Goal: Find specific page/section: Find specific page/section

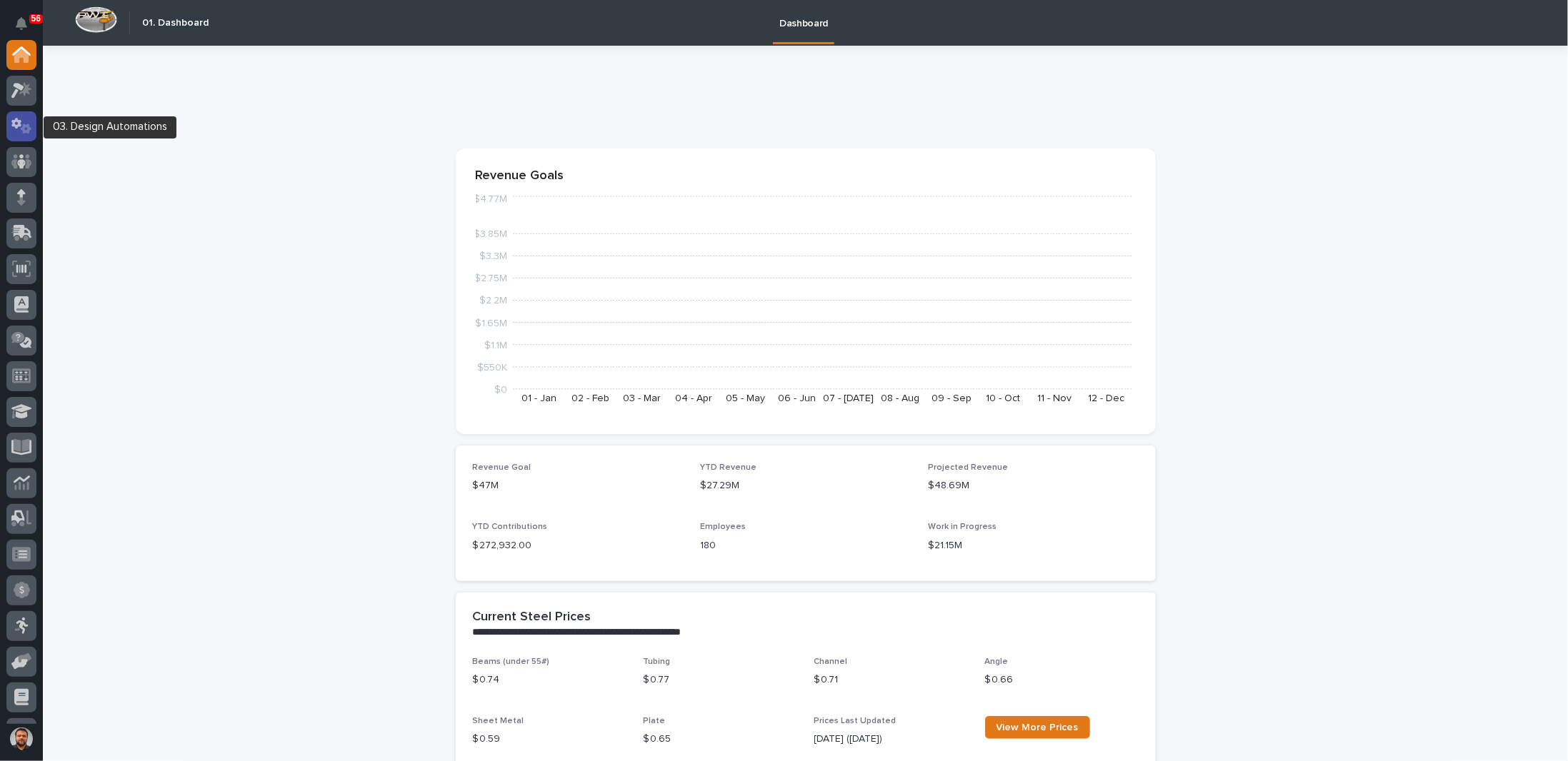
click at [23, 125] on icon at bounding box center [26, 129] width 11 height 10
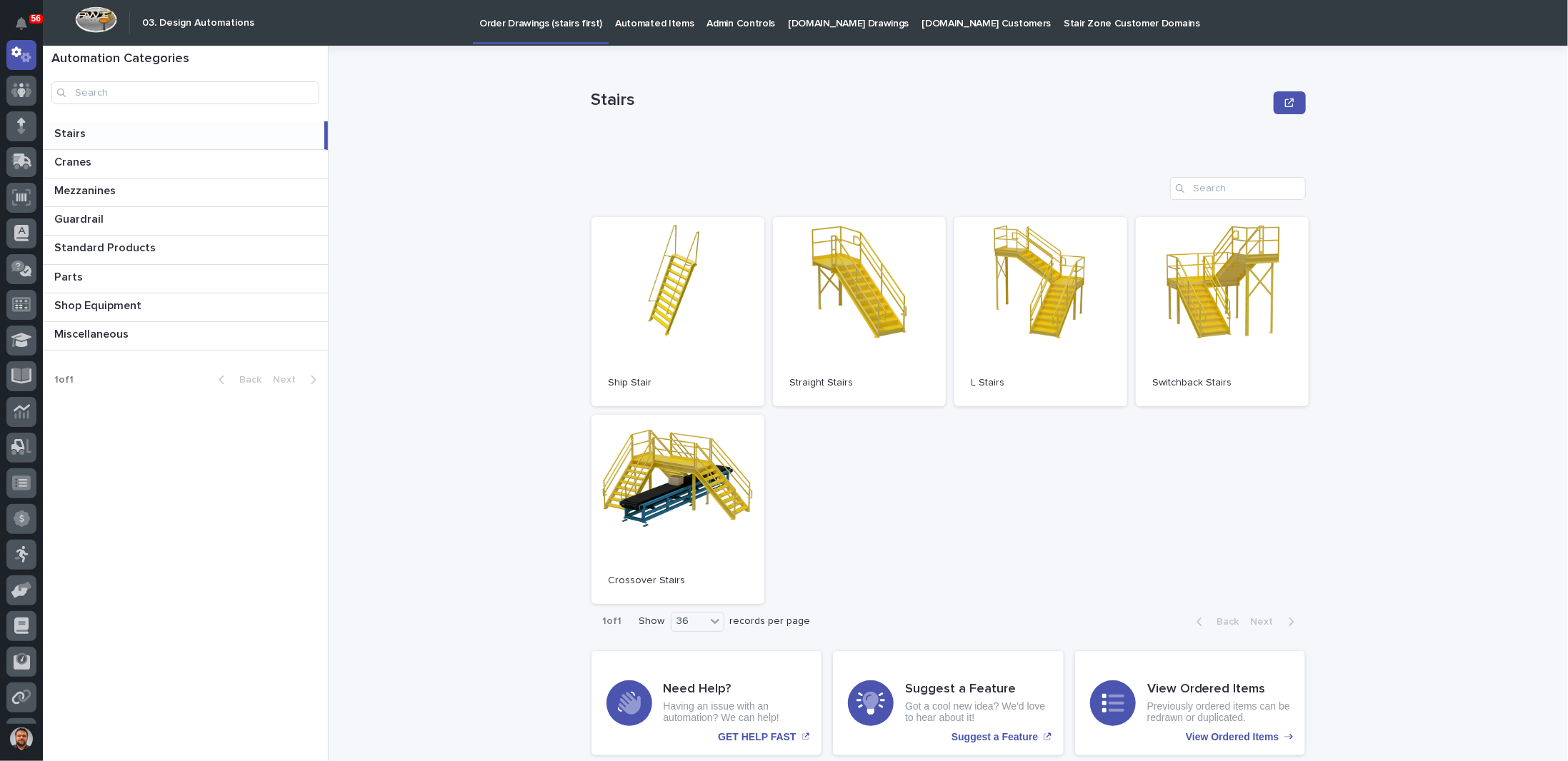
click at [827, 23] on p "[DOMAIN_NAME] Drawings" at bounding box center [848, 15] width 121 height 30
